Goal: Transaction & Acquisition: Subscribe to service/newsletter

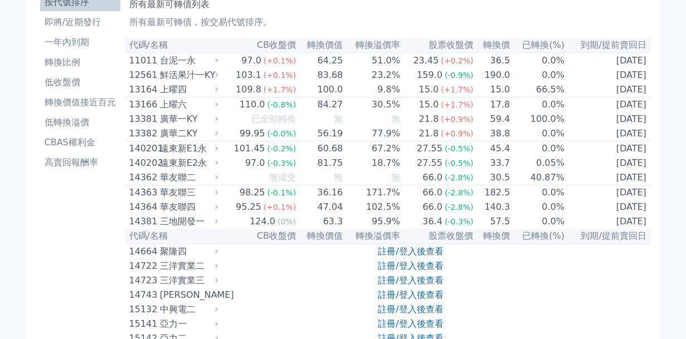
scroll to position [56, 0]
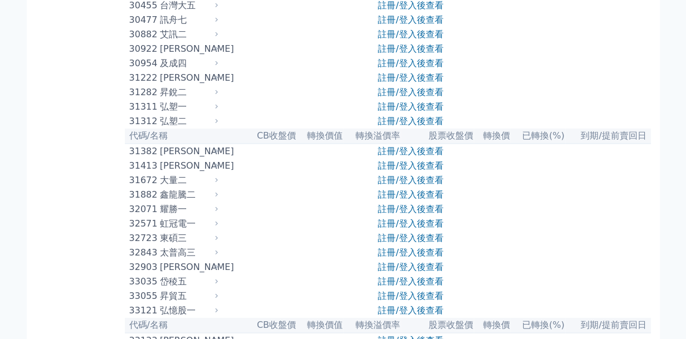
scroll to position [1617, 0]
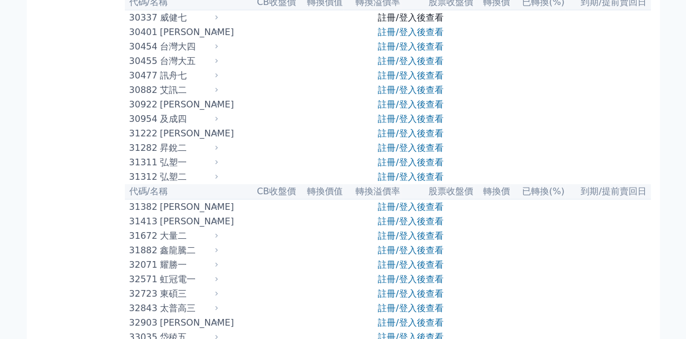
click at [404, 23] on link "註冊/登入後查看" at bounding box center [410, 17] width 65 height 11
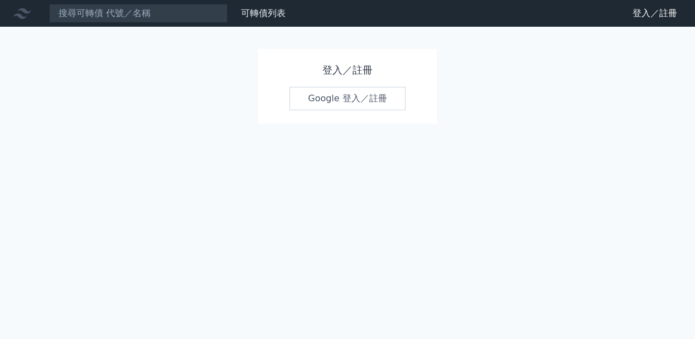
click at [316, 104] on link "Google 登入／註冊" at bounding box center [347, 98] width 116 height 23
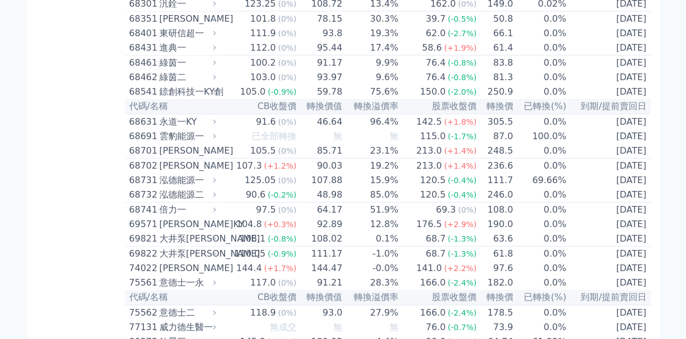
scroll to position [5331, 0]
